Goal: Transaction & Acquisition: Purchase product/service

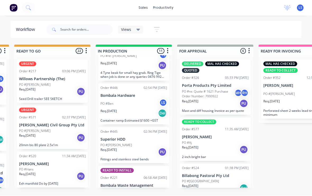
scroll to position [63, 0]
click at [148, 112] on div "Req. [DATE] Del" at bounding box center [133, 114] width 67 height 9
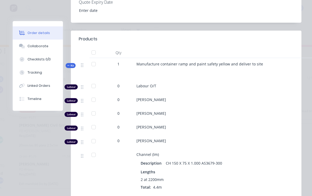
scroll to position [205, 0]
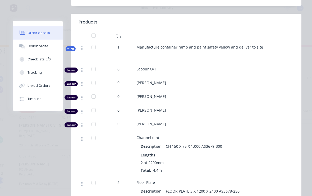
click at [41, 76] on button "Tracking" at bounding box center [38, 72] width 50 height 13
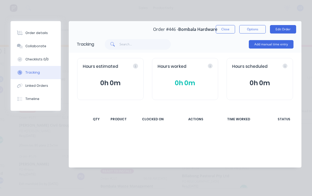
scroll to position [0, 0]
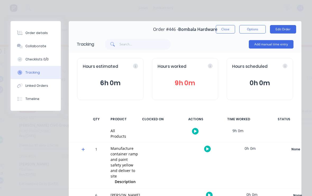
click at [279, 46] on button "Add manual time entry" at bounding box center [271, 44] width 45 height 8
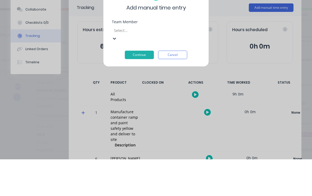
scroll to position [24, 0]
click at [105, 187] on div "[PERSON_NAME]" at bounding box center [95, 190] width 312 height 6
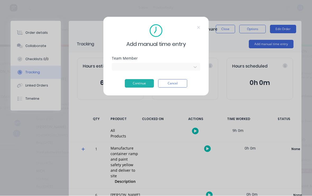
click at [139, 86] on button "Continue" at bounding box center [139, 84] width 29 height 8
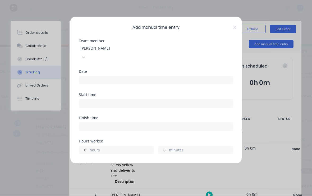
click at [217, 77] on input at bounding box center [156, 81] width 154 height 8
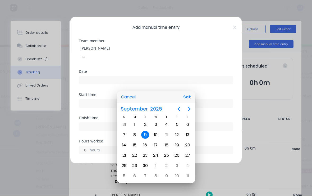
click at [190, 98] on button "Set" at bounding box center [187, 98] width 12 height 10
type input "[DATE]"
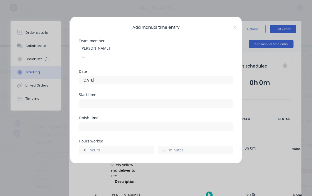
click at [198, 100] on input at bounding box center [156, 104] width 154 height 8
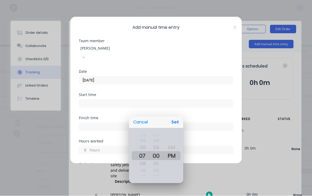
click at [173, 149] on div "AM" at bounding box center [171, 148] width 15 height 9
click at [177, 124] on button "Set" at bounding box center [175, 123] width 12 height 10
type input "07:00 AM"
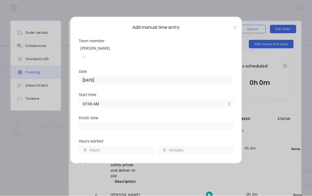
click at [134, 148] on label "hours" at bounding box center [122, 151] width 64 height 7
click at [88, 146] on input "hours" at bounding box center [83, 150] width 9 height 8
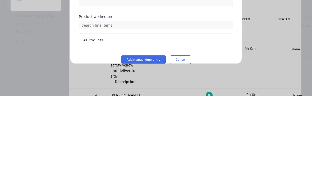
scroll to position [136, 0]
type input "4"
click at [147, 156] on button "Add manual time entry" at bounding box center [143, 160] width 45 height 8
type input "11:00 AM"
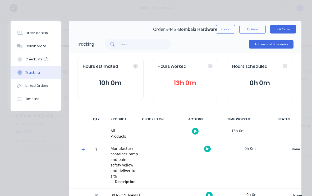
click at [46, 33] on button "Order details" at bounding box center [36, 32] width 50 height 13
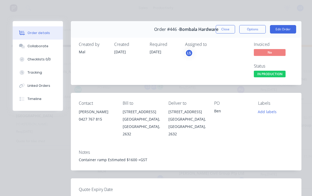
scroll to position [0, 0]
click at [289, 30] on button "Edit Order" at bounding box center [283, 29] width 26 height 8
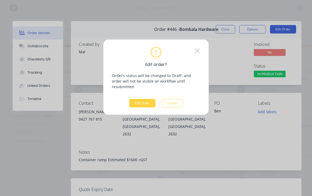
click at [140, 101] on button "Edit Order" at bounding box center [142, 103] width 26 height 8
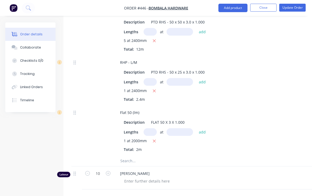
scroll to position [423, 0]
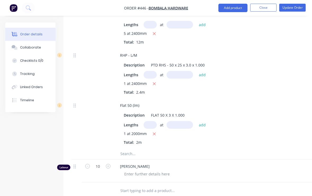
click at [151, 121] on input "text" at bounding box center [150, 125] width 13 height 8
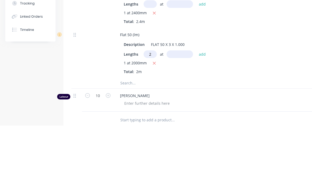
type input "2"
click at [182, 121] on input "text" at bounding box center [180, 125] width 26 height 8
type input "1700"
click at [200, 121] on button "add" at bounding box center [202, 124] width 12 height 7
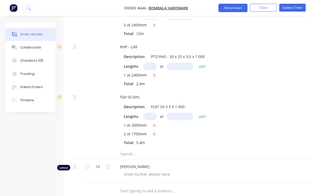
scroll to position [431, 0]
click at [155, 150] on input "text" at bounding box center [173, 155] width 106 height 11
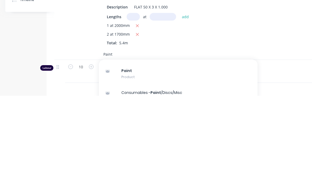
scroll to position [19, 0]
type input "Paint"
click at [166, 158] on div "Paint Product" at bounding box center [178, 169] width 159 height 22
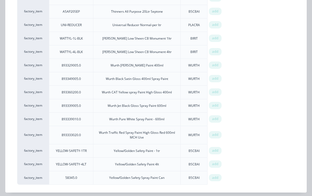
scroll to position [471, 0]
click at [217, 153] on div "add" at bounding box center [215, 151] width 13 height 7
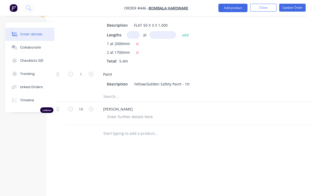
click at [128, 93] on input "text" at bounding box center [156, 96] width 106 height 11
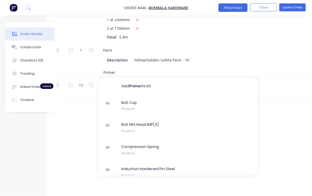
scroll to position [0, 0]
click at [215, 68] on div "Primer Add Primer to kit Bolt Cup Product Bolt HEX Head IMP(3) Product Compress…" at bounding box center [178, 73] width 159 height 11
click at [213, 68] on div "Primer Add Primer to kit Bolt Cup Product Bolt HEX Head IMP(3) Product Compress…" at bounding box center [178, 73] width 159 height 11
click at [135, 68] on input "Primer" at bounding box center [156, 73] width 106 height 11
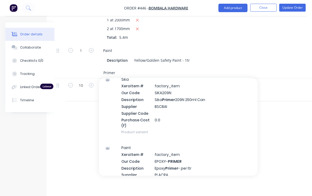
scroll to position [23, 0]
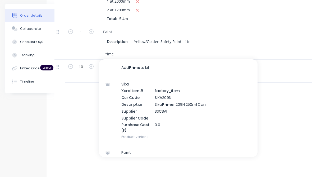
type input "Primer"
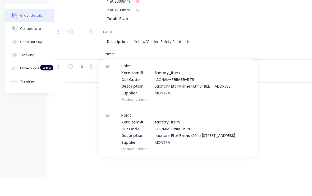
scroll to position [335, 0]
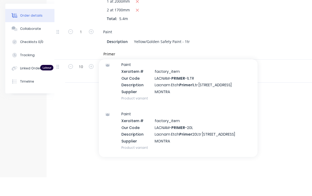
click at [202, 76] on div "Paint Xero Item # factory_item Our Code LACNAM- PRIMER -1LTR Description Lacnam…" at bounding box center [178, 100] width 159 height 49
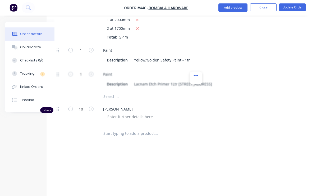
scroll to position [537, 17]
click at [81, 71] on input "1" at bounding box center [81, 75] width 14 height 8
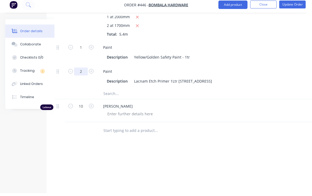
type input "2"
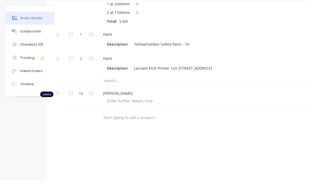
click at [160, 92] on input "text" at bounding box center [156, 97] width 106 height 11
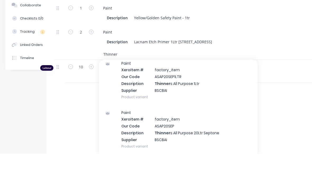
scroll to position [22, 0]
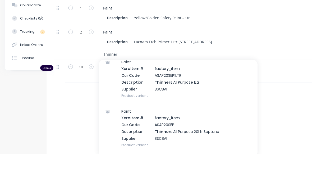
type input "Thinner"
click at [206, 97] on div "Paint Xero Item # factory_item Our Code ASAP20SEP1LTR Description Thinner s All…" at bounding box center [178, 121] width 159 height 49
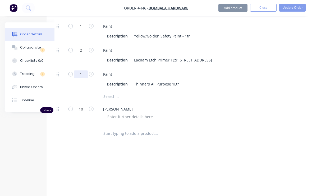
click at [81, 71] on input "1" at bounding box center [81, 75] width 14 height 8
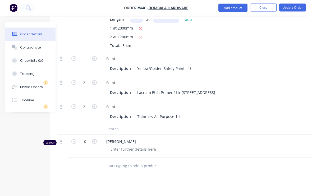
scroll to position [529, 14]
type input "2"
click at [123, 124] on input "text" at bounding box center [159, 129] width 106 height 11
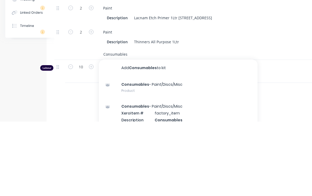
type input "Consumables"
click at [217, 151] on div "Consumables - Paint/Discs/Misc Product" at bounding box center [178, 162] width 159 height 22
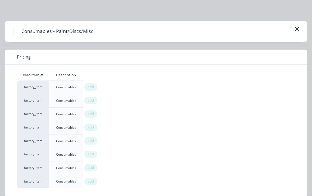
click at [91, 87] on span "add" at bounding box center [91, 87] width 6 height 5
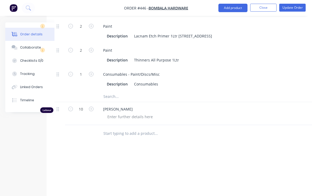
click at [91, 72] on icon "button" at bounding box center [91, 74] width 5 height 5
type input "2"
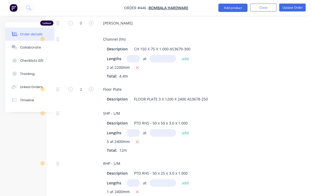
scroll to position [315, 17]
click at [299, 9] on button "Update Order" at bounding box center [292, 8] width 26 height 8
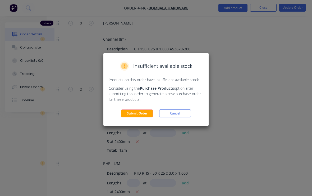
click at [181, 114] on button "Cancel" at bounding box center [175, 114] width 32 height 8
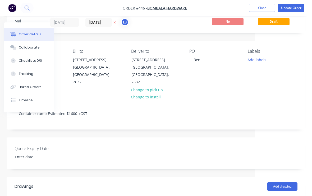
scroll to position [0, 56]
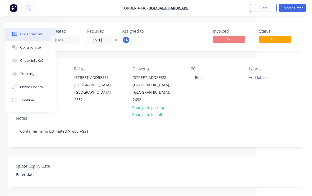
click at [261, 77] on button "Add labels" at bounding box center [258, 77] width 24 height 7
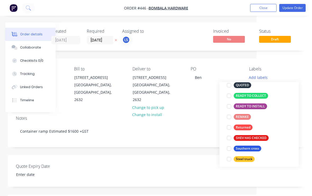
scroll to position [125, 0]
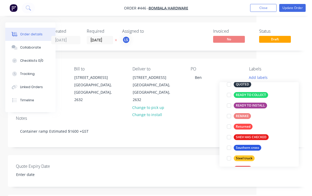
click at [227, 107] on div at bounding box center [229, 106] width 11 height 11
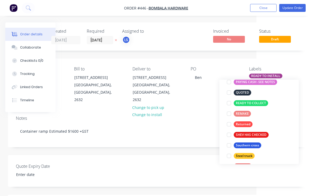
click at [295, 68] on div "Labels" at bounding box center [274, 69] width 50 height 5
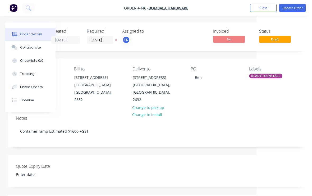
click at [295, 7] on button "Update Order" at bounding box center [292, 8] width 26 height 8
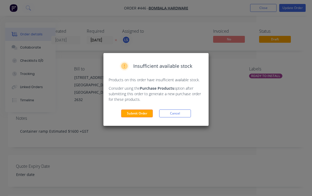
click at [142, 118] on button "Submit Order" at bounding box center [137, 114] width 32 height 8
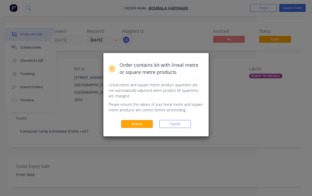
click at [146, 124] on button "Submit" at bounding box center [137, 124] width 32 height 8
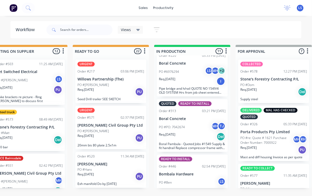
scroll to position [0, 183]
click at [30, 9] on icon at bounding box center [28, 7] width 5 height 5
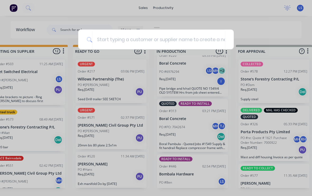
type input "S"
click at [103, 75] on div at bounding box center [156, 98] width 312 height 196
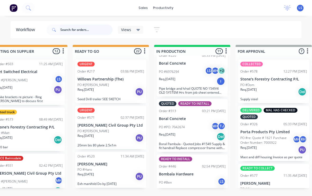
click at [65, 33] on input "text" at bounding box center [86, 30] width 52 height 11
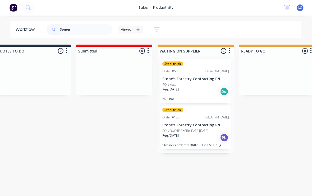
scroll to position [0, 0]
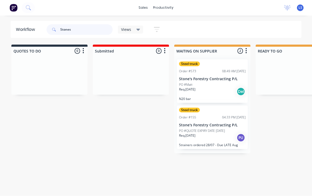
type input "Stones"
click at [31, 7] on button at bounding box center [28, 8] width 13 height 11
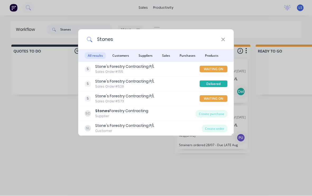
type input "Stones"
click at [116, 54] on span "Customers" at bounding box center [120, 56] width 23 height 7
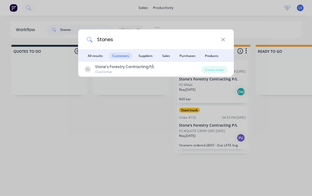
click at [215, 70] on div "Create order" at bounding box center [215, 69] width 26 height 7
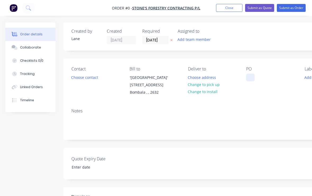
click at [248, 81] on div at bounding box center [250, 78] width 8 height 8
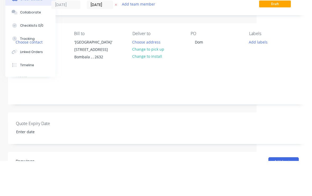
scroll to position [35, 56]
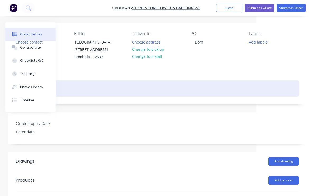
click at [86, 96] on div "Order details Collaborate Checklists 0/0 Tracking Linked Orders Timeline Order …" at bounding box center [127, 144] width 367 height 315
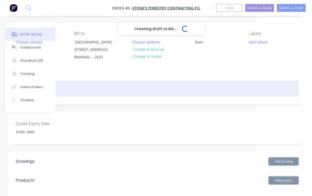
scroll to position [35, 56]
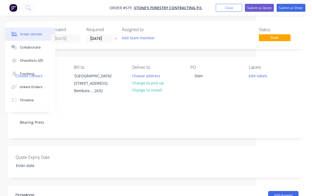
scroll to position [2, 56]
click at [260, 76] on button "Add labels" at bounding box center [258, 75] width 24 height 7
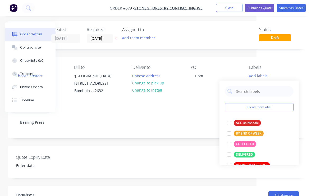
click at [229, 144] on div at bounding box center [229, 144] width 11 height 11
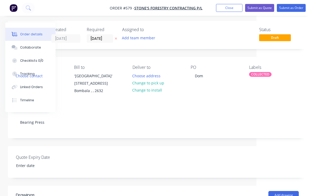
click at [204, 165] on div "Quote Expiry Date" at bounding box center [157, 162] width 299 height 32
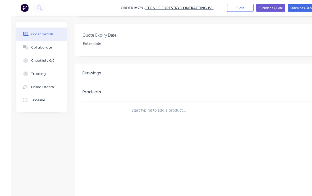
scroll to position [132, 0]
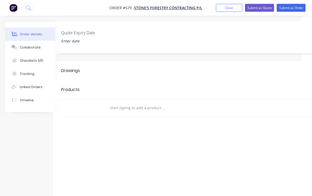
click at [123, 111] on input "text" at bounding box center [163, 108] width 106 height 11
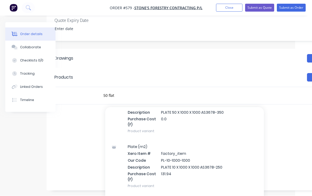
scroll to position [322, 0]
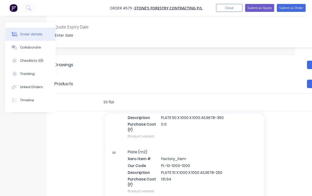
type input "50 flat"
click at [285, 151] on div "Labour $0.00 Sub total $0.00 Margin $0.00 ( 0 %) Tax $0.00 Total $0.00" at bounding box center [291, 158] width 93 height 61
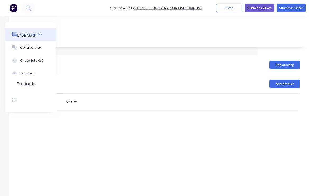
scroll to position [132, 56]
click at [288, 84] on button "Add product" at bounding box center [283, 84] width 30 height 8
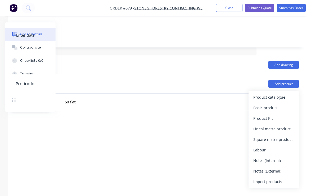
click at [267, 102] on button "Product catalogue" at bounding box center [274, 97] width 50 height 11
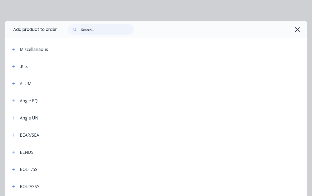
click at [105, 29] on input "text" at bounding box center [107, 29] width 52 height 11
type input "Flat"
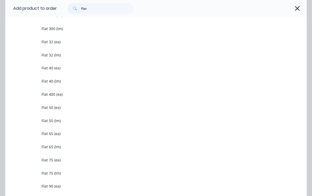
scroll to position [477, 0]
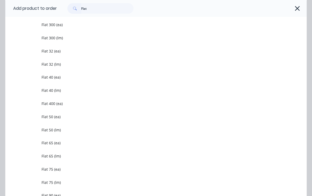
click at [78, 130] on span "Flat 50 (lm)" at bounding box center [148, 130] width 212 height 6
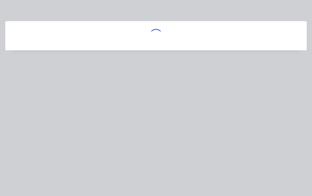
scroll to position [0, 0]
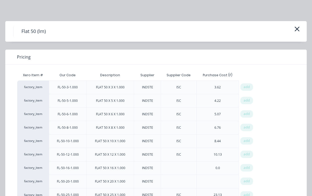
click at [246, 141] on span "add" at bounding box center [247, 141] width 6 height 5
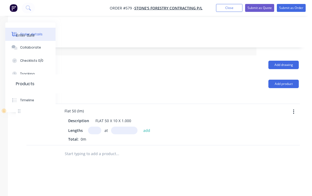
click at [89, 133] on input "text" at bounding box center [94, 131] width 13 height 8
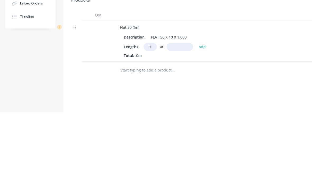
type input "1"
click at [178, 127] on input "text" at bounding box center [180, 131] width 26 height 8
type input "1000"
click at [199, 127] on button "add" at bounding box center [202, 130] width 12 height 7
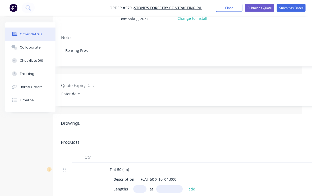
scroll to position [16, 15]
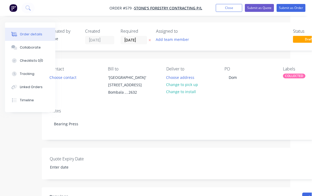
click at [297, 8] on button "Submit as Order" at bounding box center [291, 8] width 29 height 8
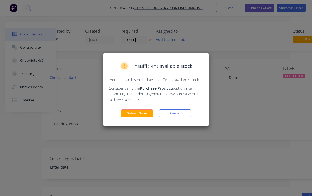
click at [143, 116] on button "Submit Order" at bounding box center [137, 114] width 32 height 8
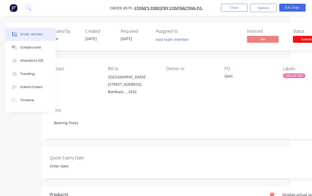
click at [302, 38] on span "Submitted" at bounding box center [309, 39] width 32 height 7
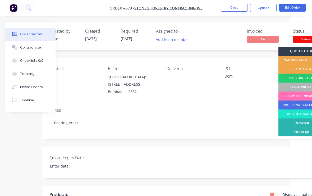
click at [301, 86] on div "FOR APPROVAL" at bounding box center [301, 87] width 47 height 9
